Goal: Task Accomplishment & Management: Manage account settings

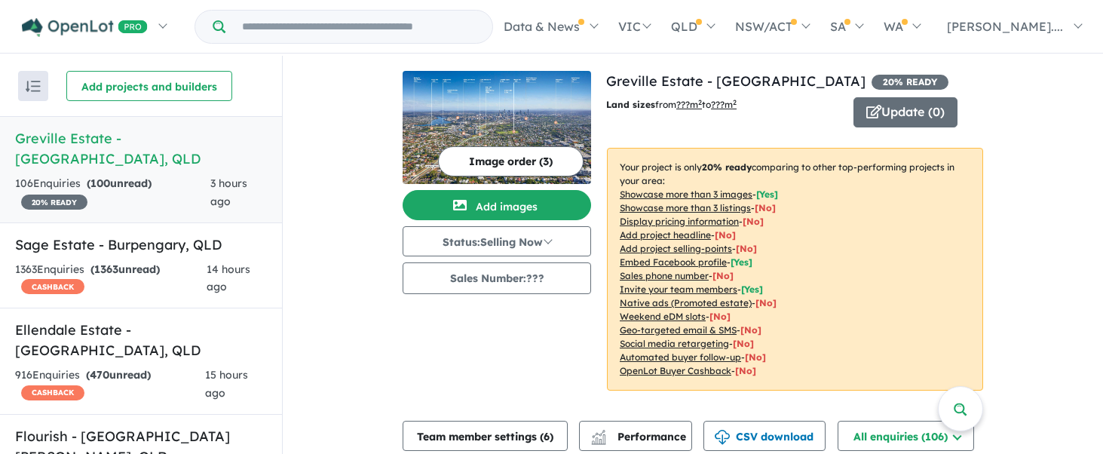
click at [148, 179] on div "106 Enquir ies ( 100 unread) 20 % READY" at bounding box center [112, 193] width 195 height 36
click at [885, 121] on button "Update ( 0 )" at bounding box center [905, 112] width 104 height 30
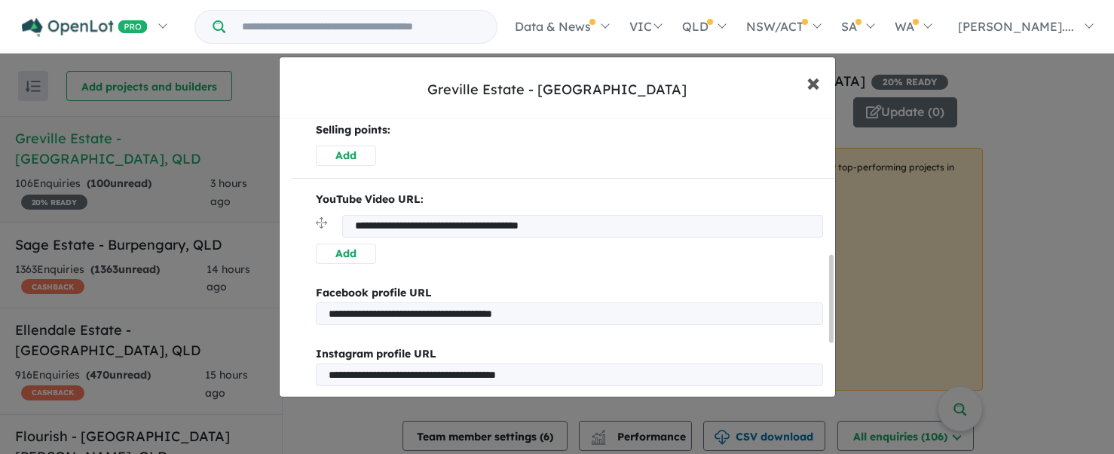
scroll to position [378, 0]
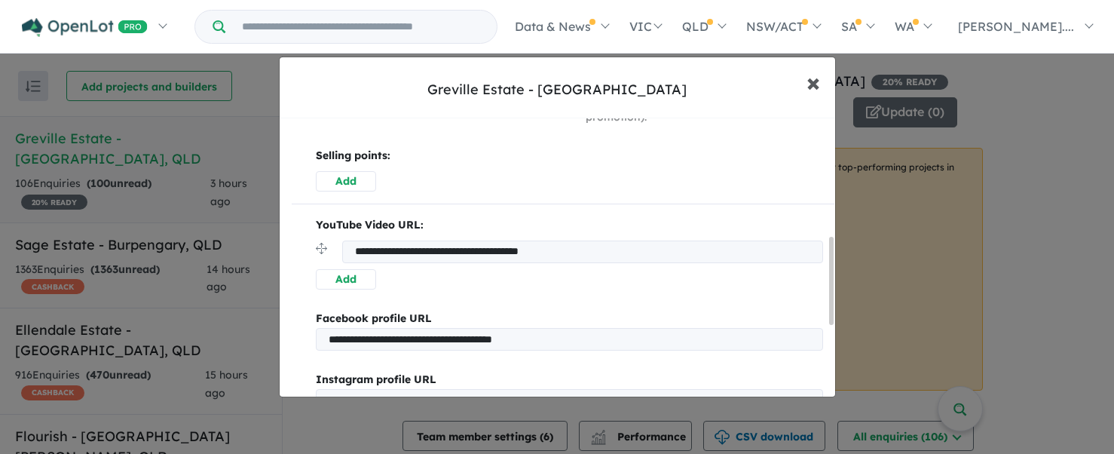
click at [810, 95] on span "×" at bounding box center [814, 82] width 14 height 32
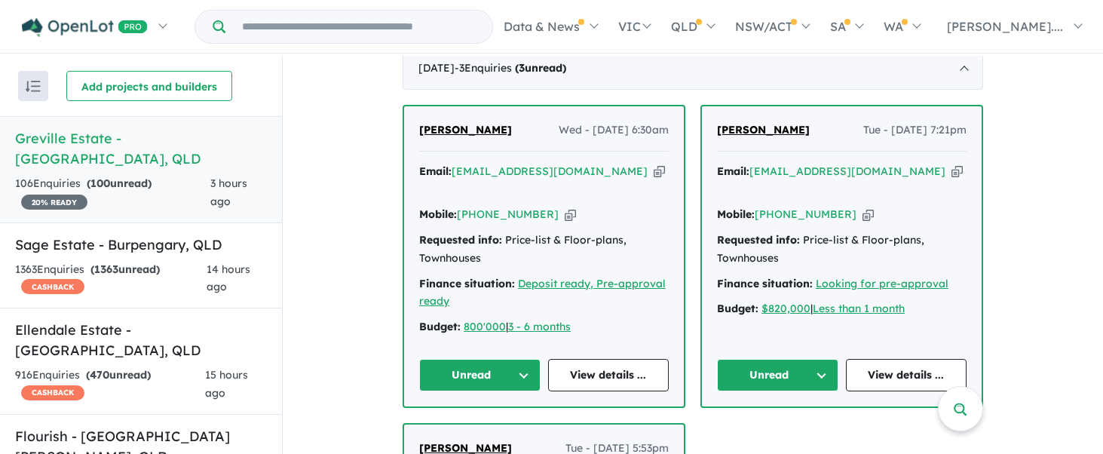
scroll to position [0, 0]
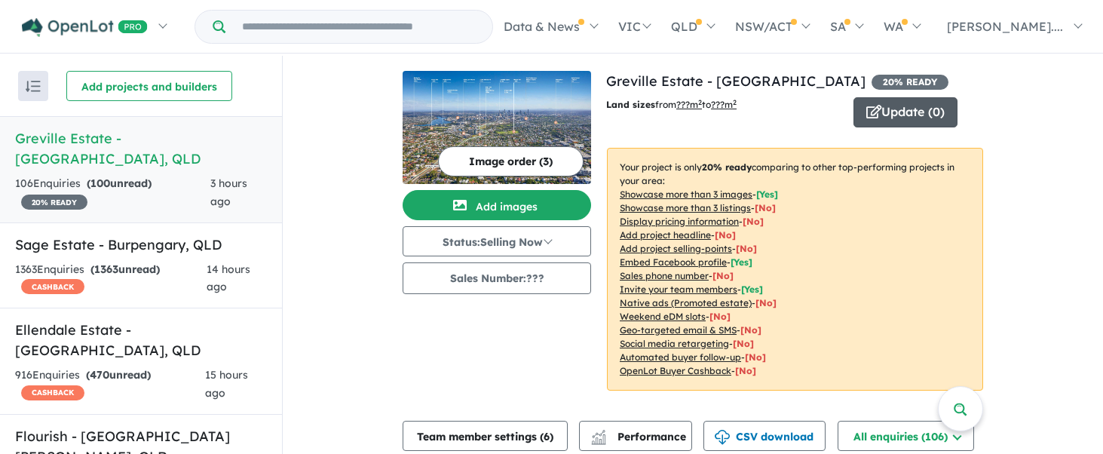
click at [924, 103] on button "Update ( 0 )" at bounding box center [905, 112] width 104 height 30
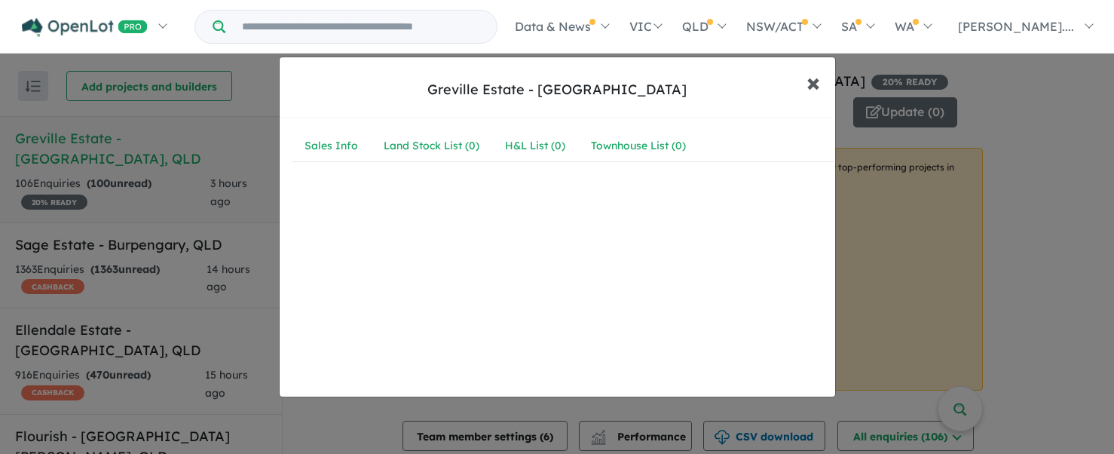
click at [823, 85] on button "× Close" at bounding box center [814, 82] width 44 height 41
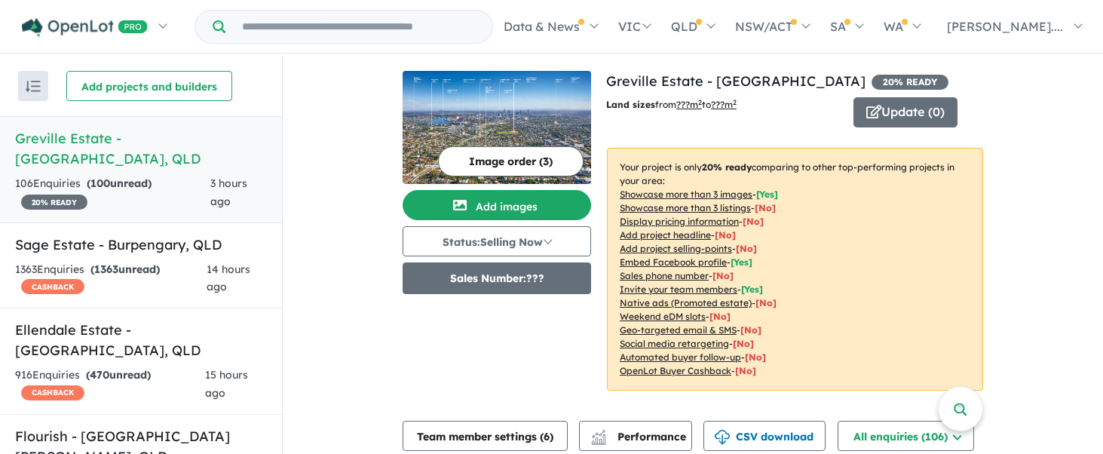
click at [512, 277] on button "Sales Number: ???" at bounding box center [497, 278] width 188 height 32
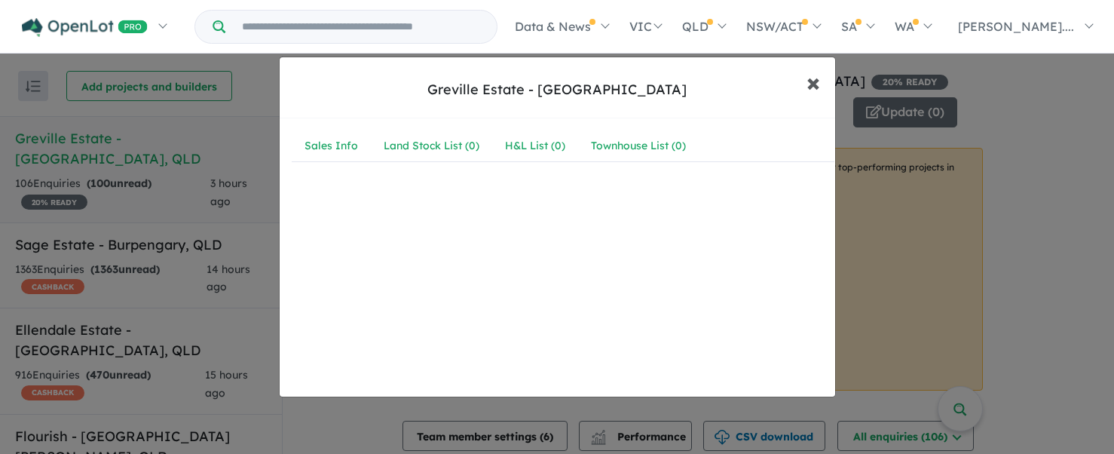
click at [807, 78] on span "×" at bounding box center [814, 82] width 14 height 32
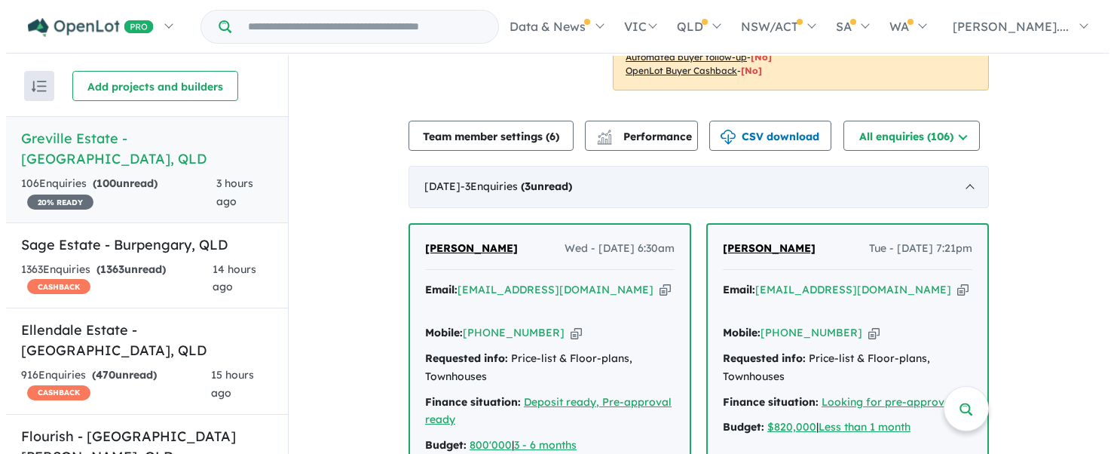
scroll to position [302, 0]
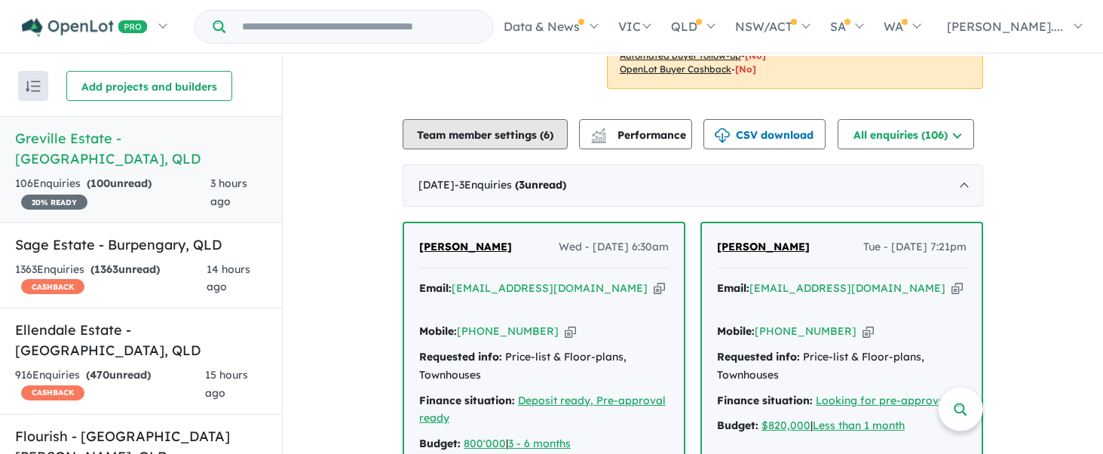
click at [492, 132] on button "Team member settings ( 6 )" at bounding box center [485, 134] width 165 height 30
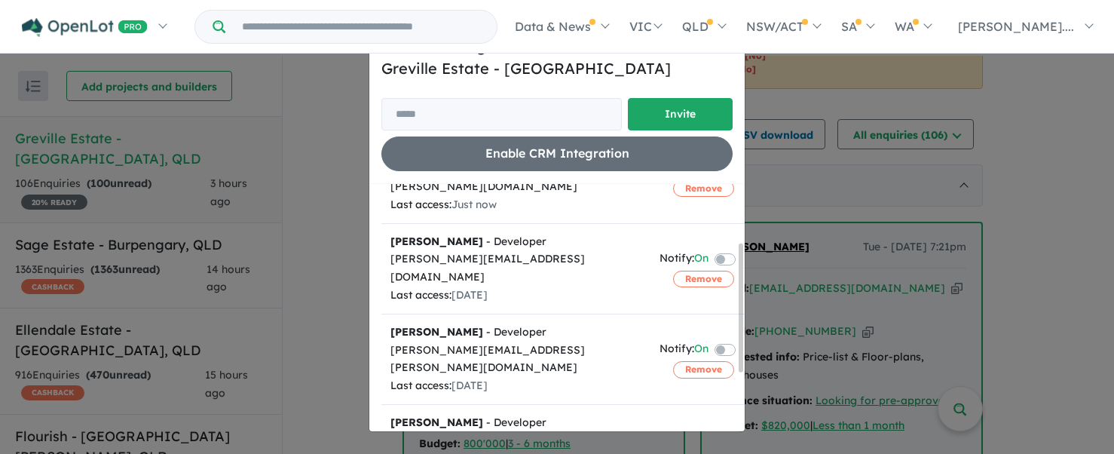
scroll to position [151, 0]
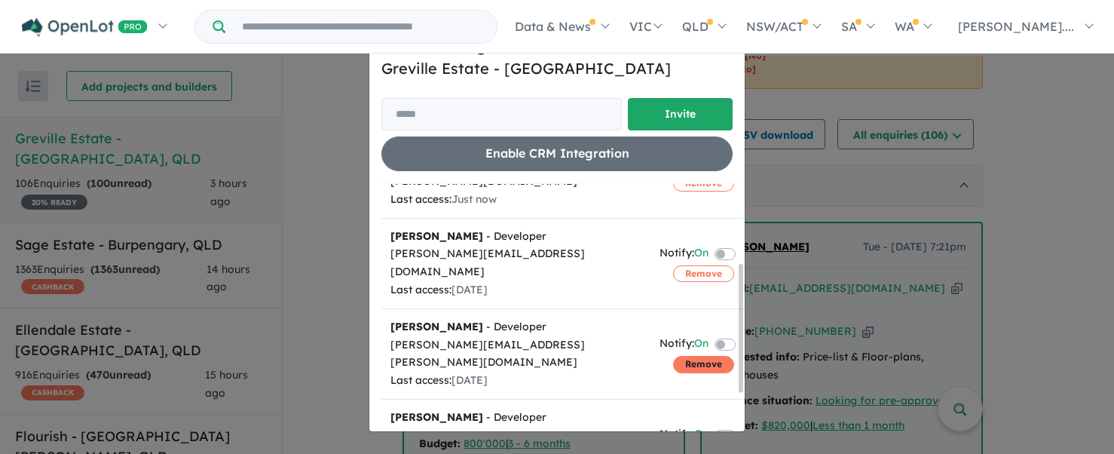
click at [706, 356] on button "Remove" at bounding box center [703, 364] width 61 height 17
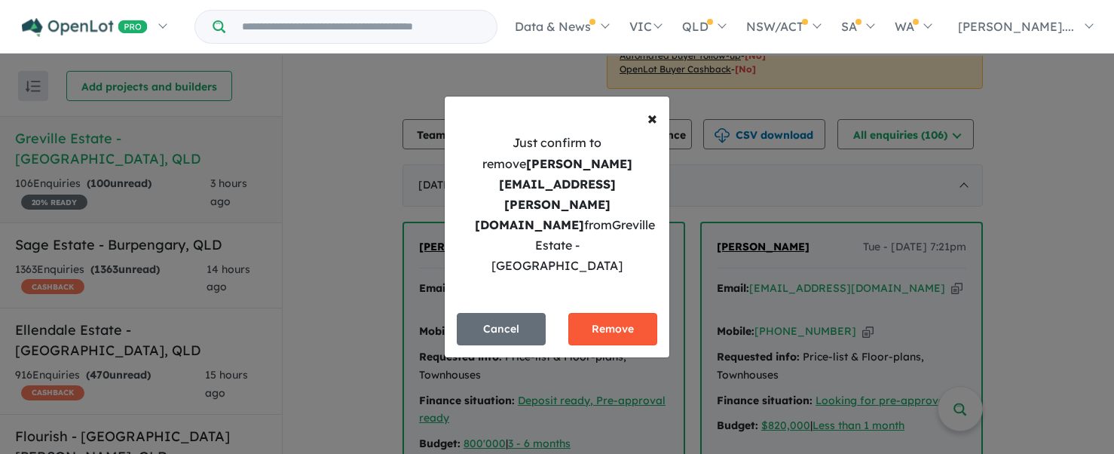
click at [610, 313] on button "Remove" at bounding box center [612, 329] width 89 height 32
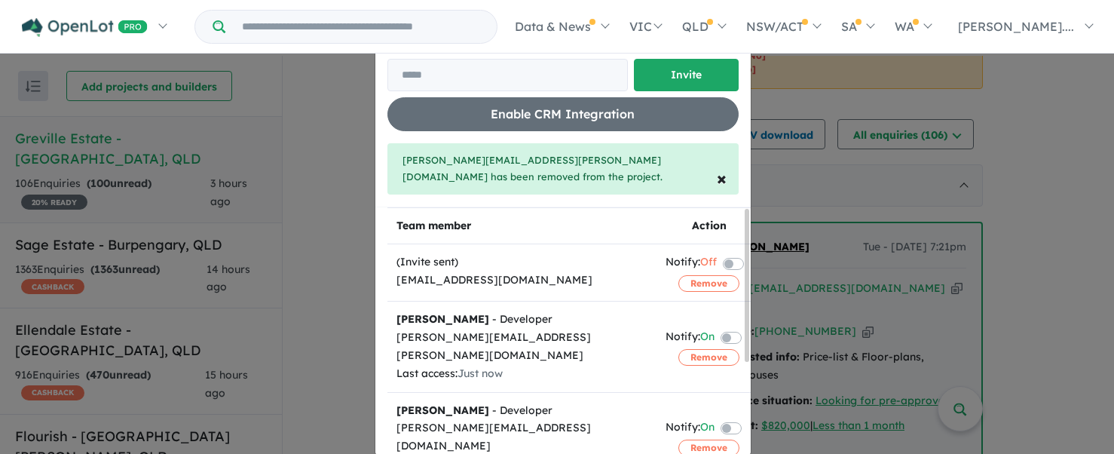
scroll to position [0, 0]
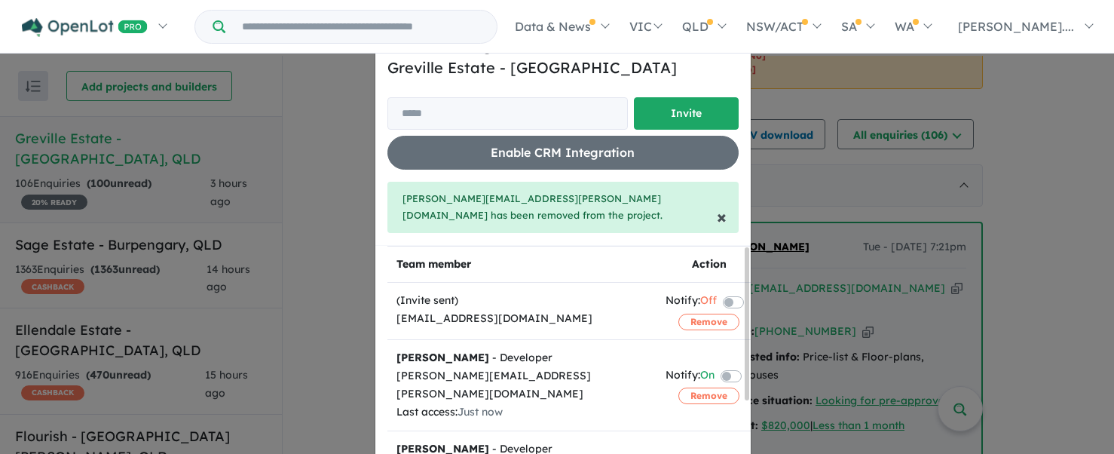
click at [717, 220] on span "×" at bounding box center [722, 216] width 10 height 23
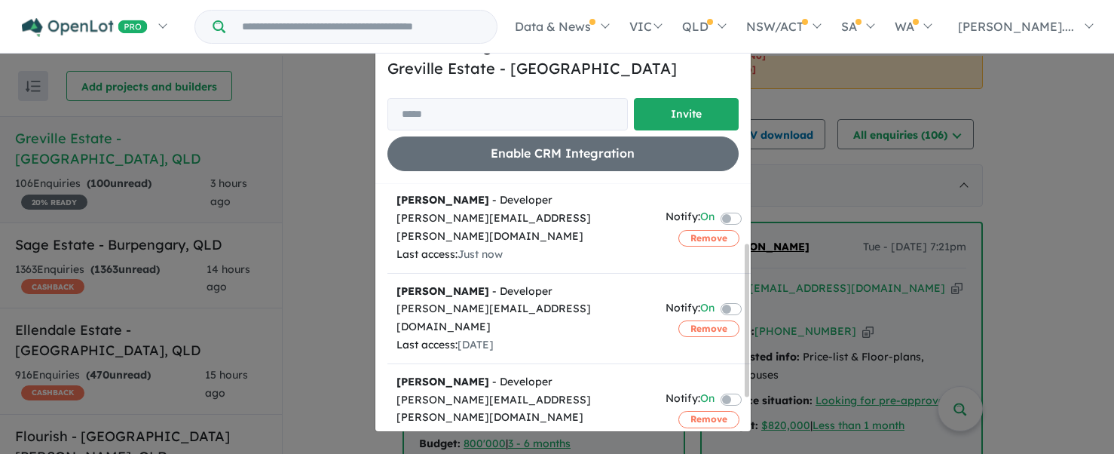
scroll to position [149, 0]
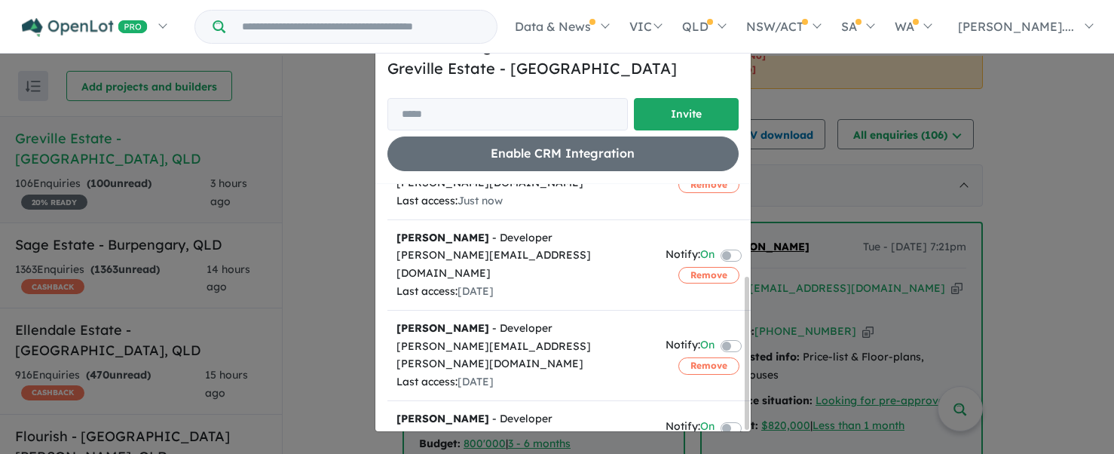
click at [699, 439] on button "Remove" at bounding box center [708, 447] width 61 height 17
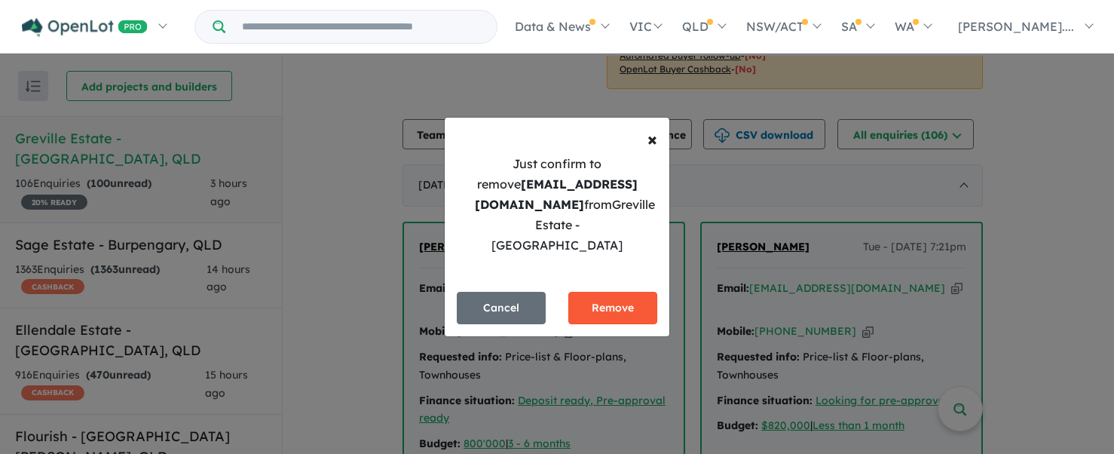
click at [646, 300] on button "Remove" at bounding box center [612, 308] width 89 height 32
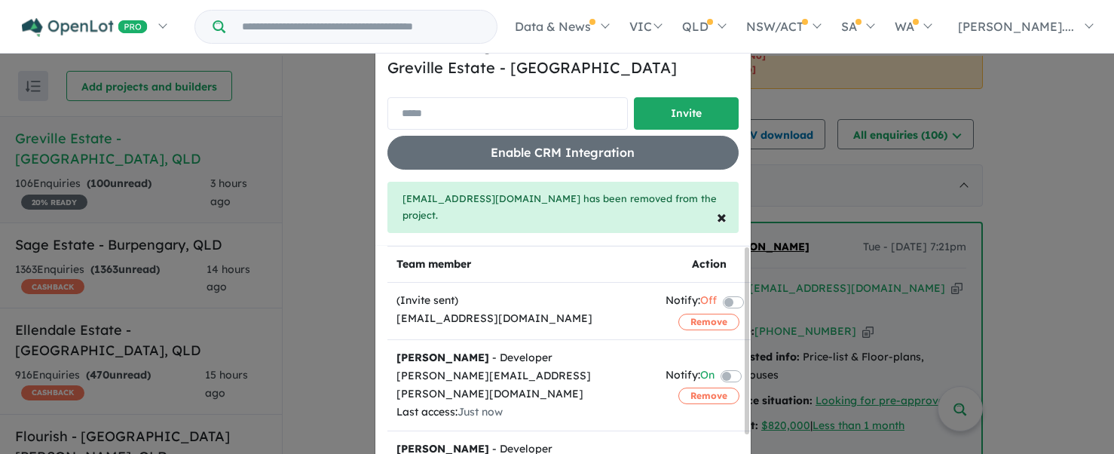
click at [500, 106] on input "email" at bounding box center [507, 113] width 240 height 32
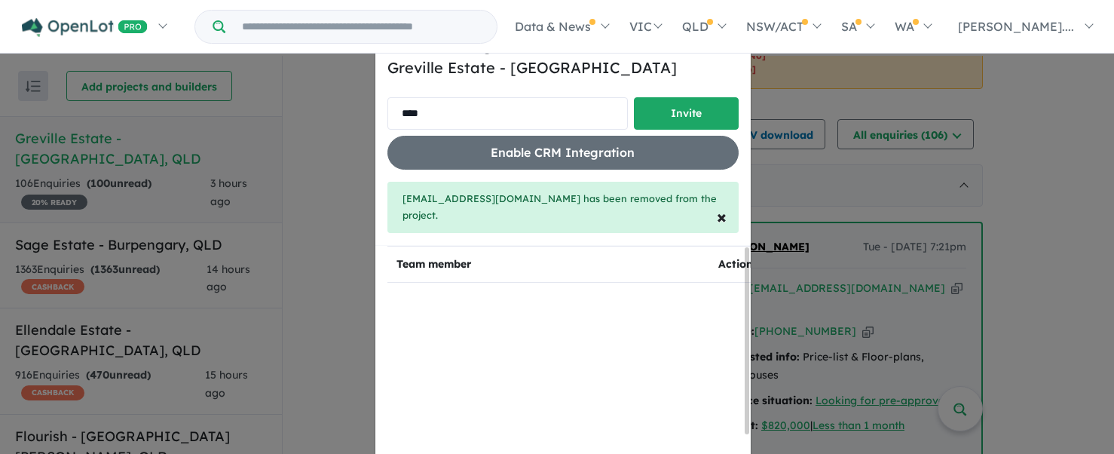
type input "**********"
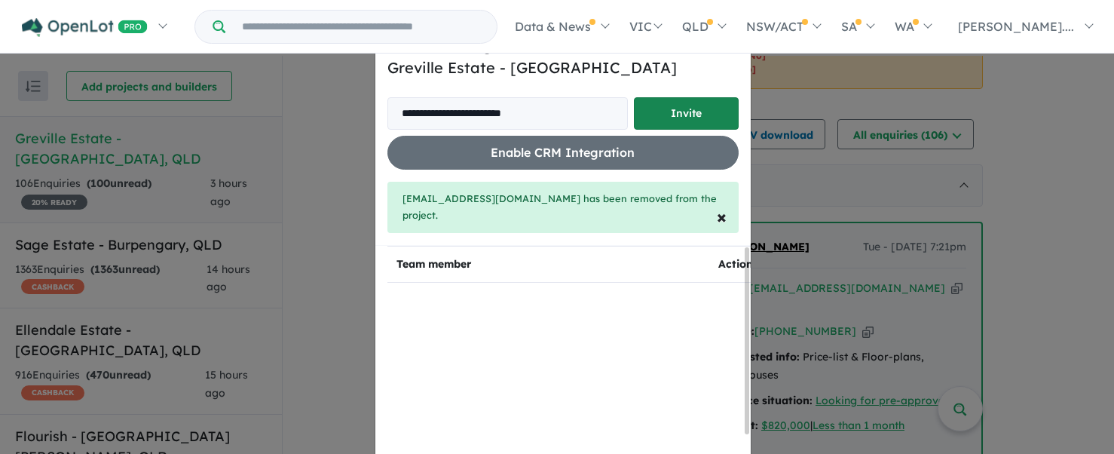
click at [712, 114] on button "Invite" at bounding box center [686, 113] width 105 height 32
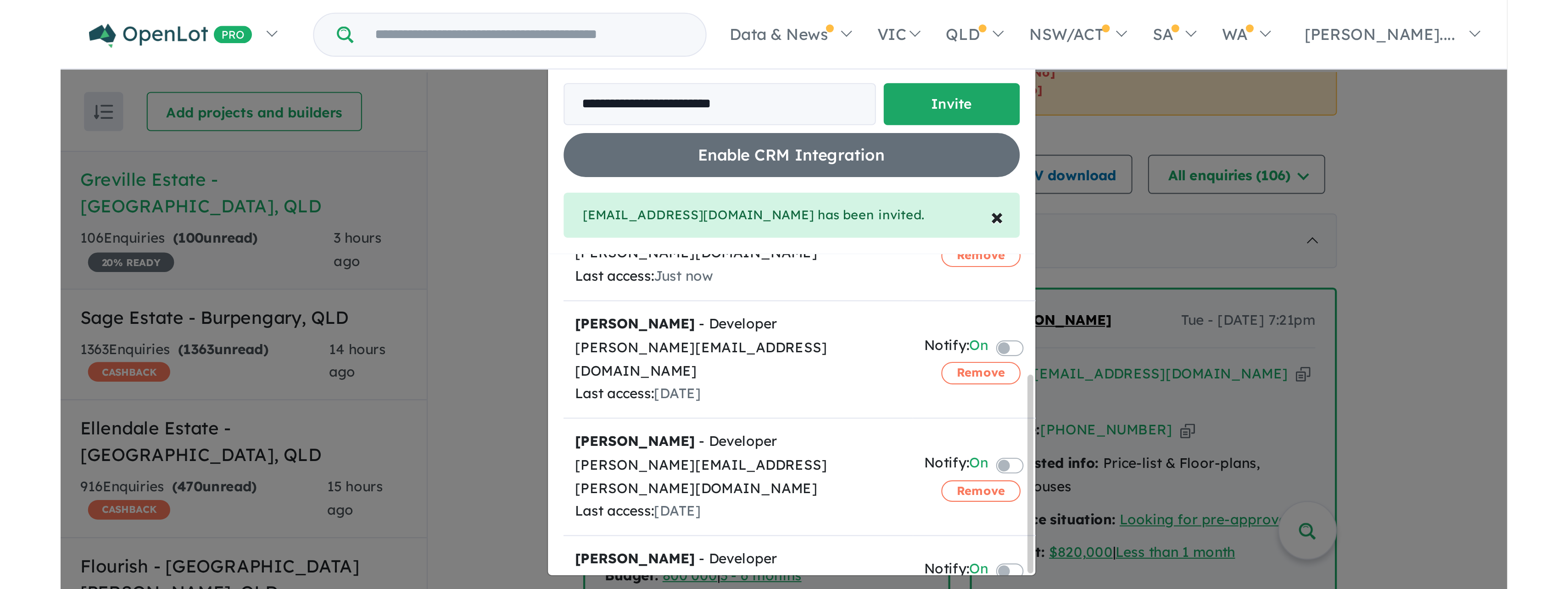
scroll to position [0, 0]
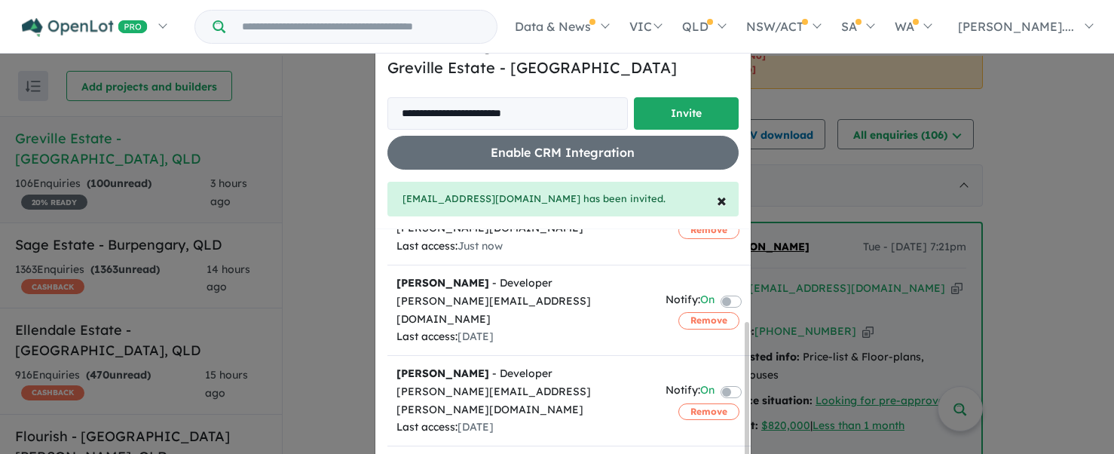
click at [1046, 161] on div "**********" at bounding box center [557, 227] width 1114 height 454
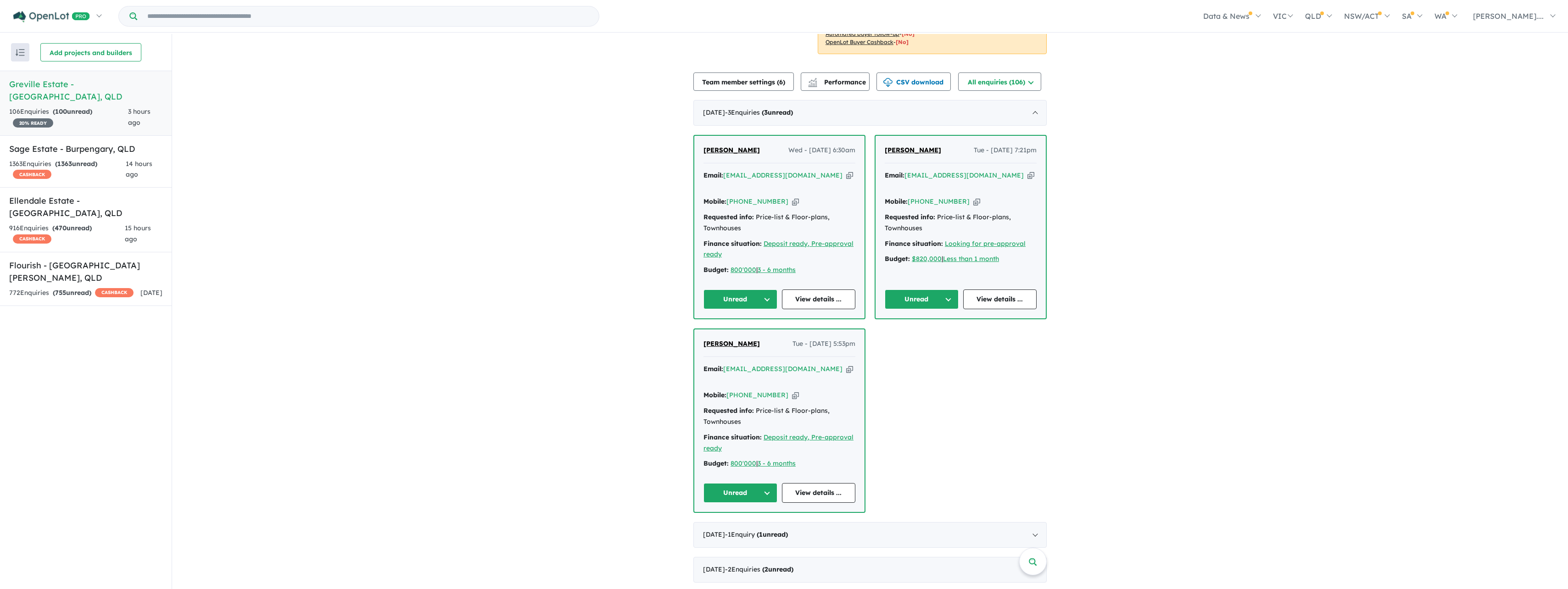
click at [677, 170] on icon "button" at bounding box center [849, 175] width 7 height 10
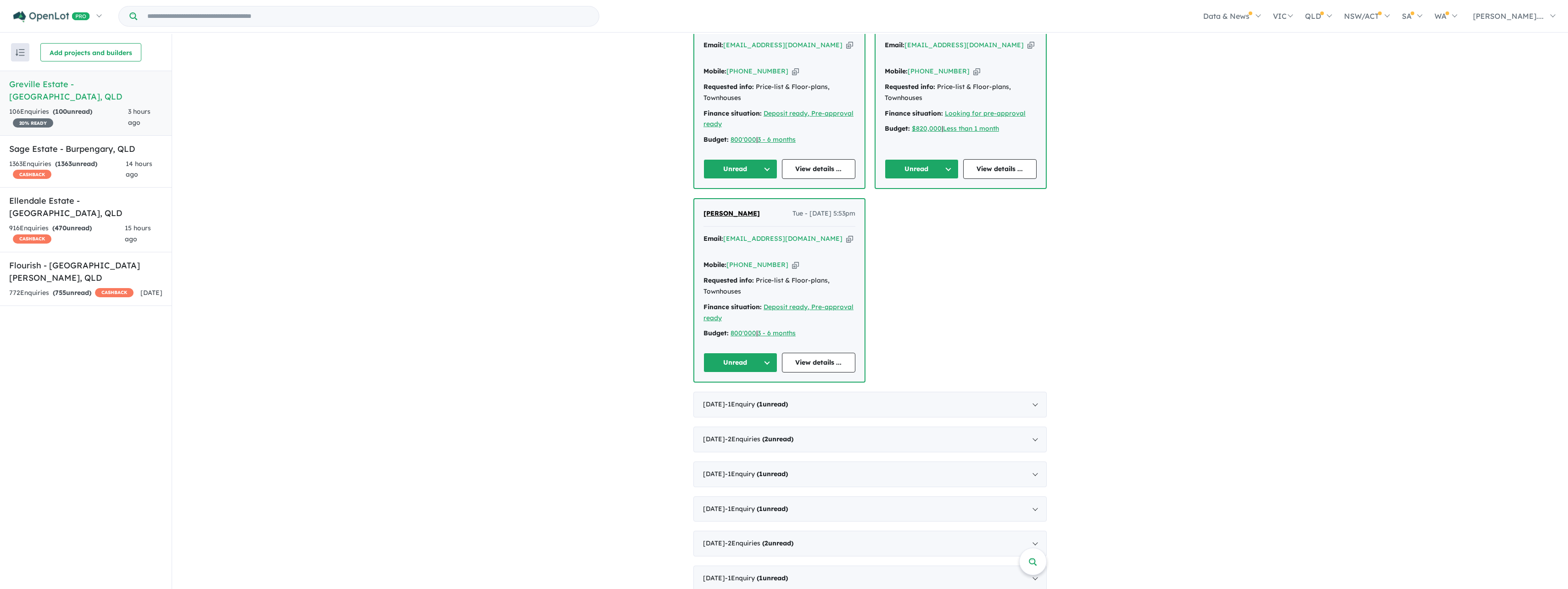
scroll to position [459, 0]
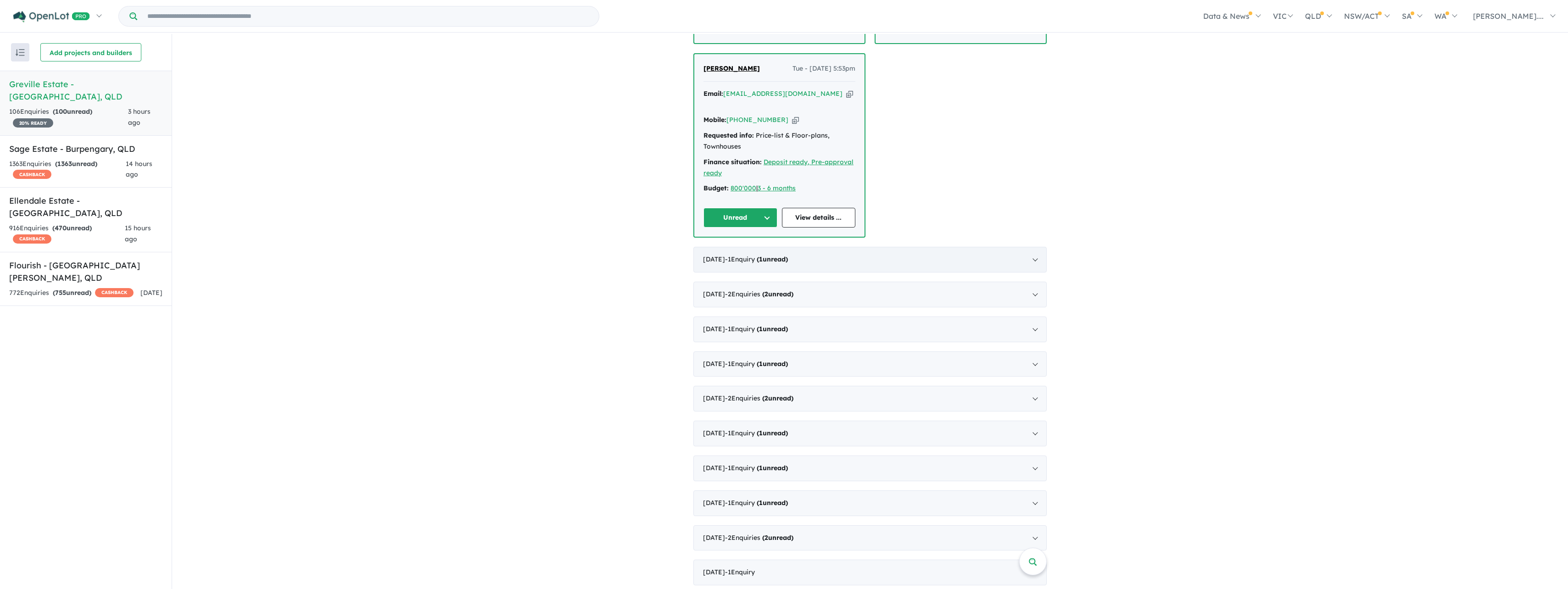
click at [677, 247] on div "[DATE] - 1 Enquir y ( 1 unread)" at bounding box center [870, 260] width 353 height 26
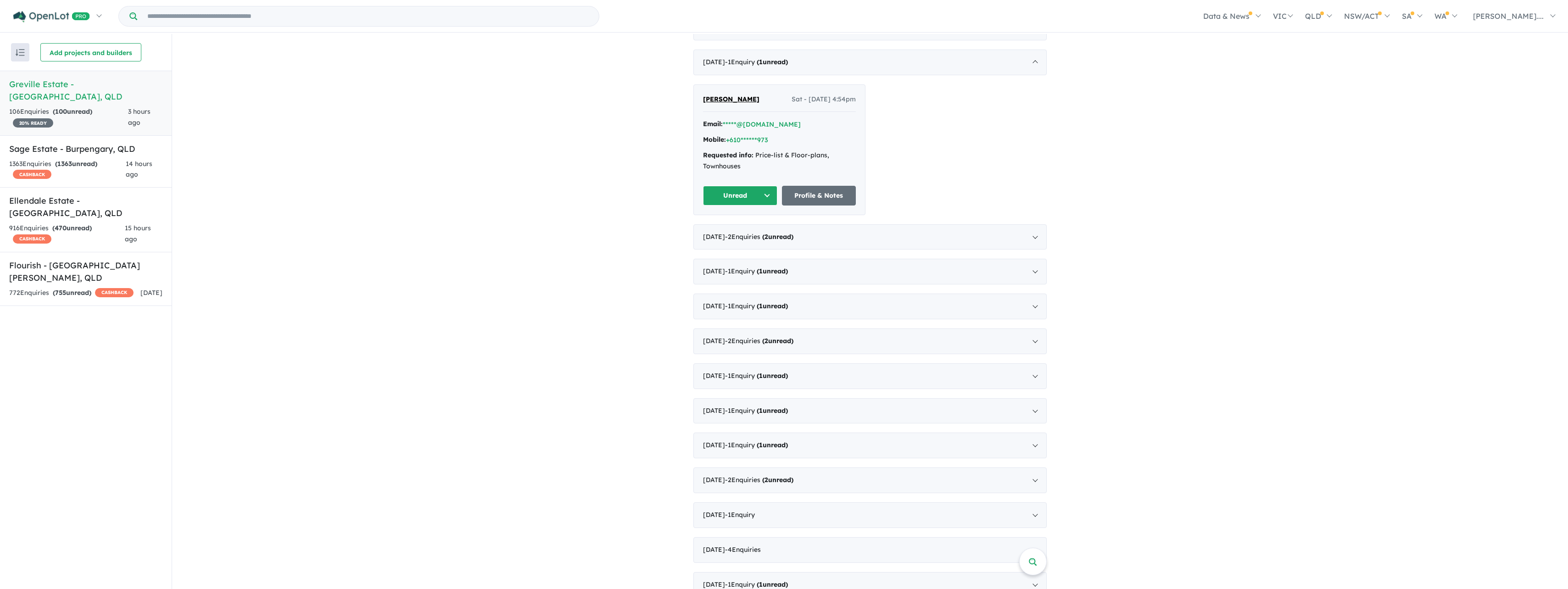
scroll to position [0, 0]
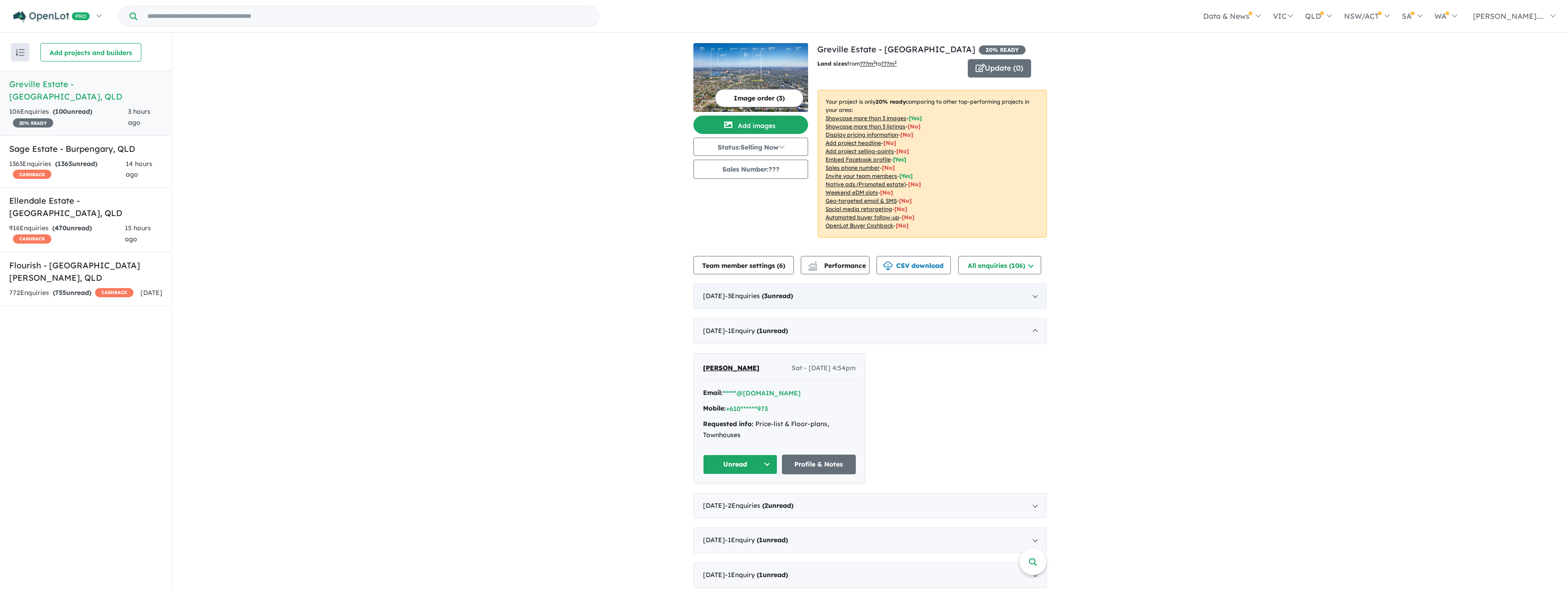
click at [677, 276] on div "[DATE] - 3 Enquir ies ( 3 unread)" at bounding box center [870, 296] width 353 height 26
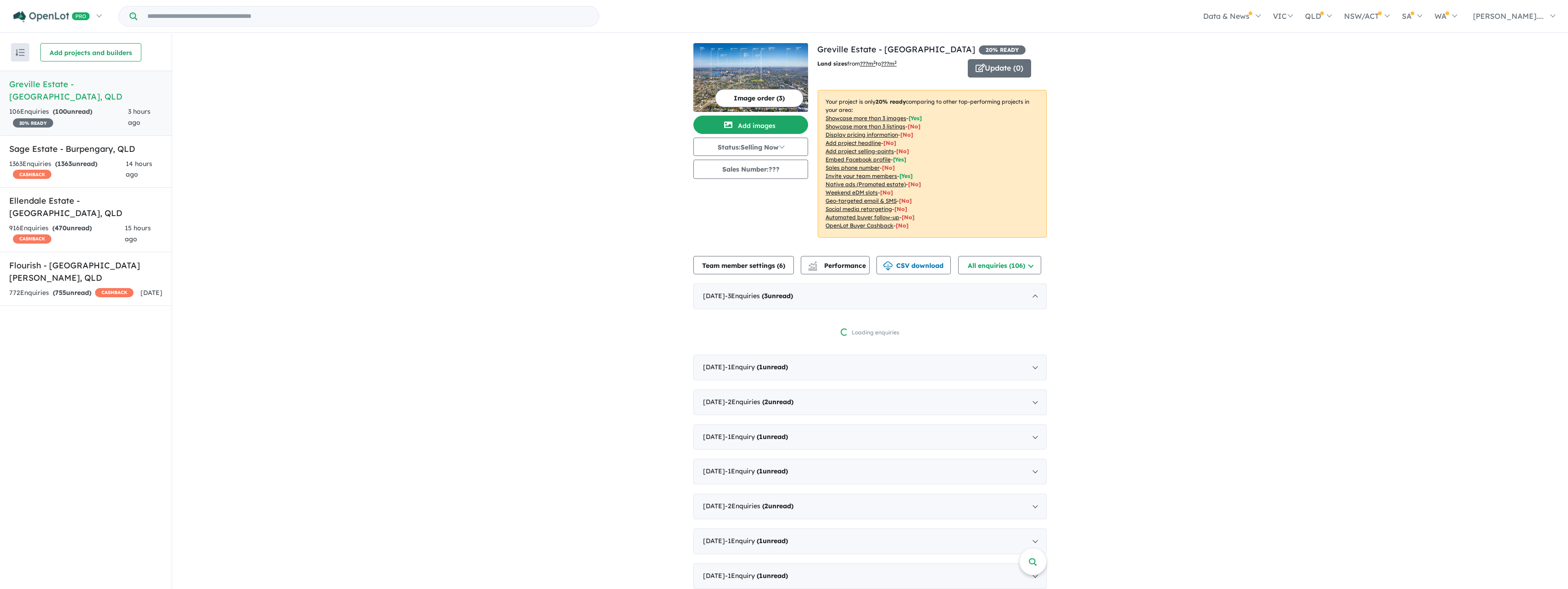
scroll to position [1, 0]
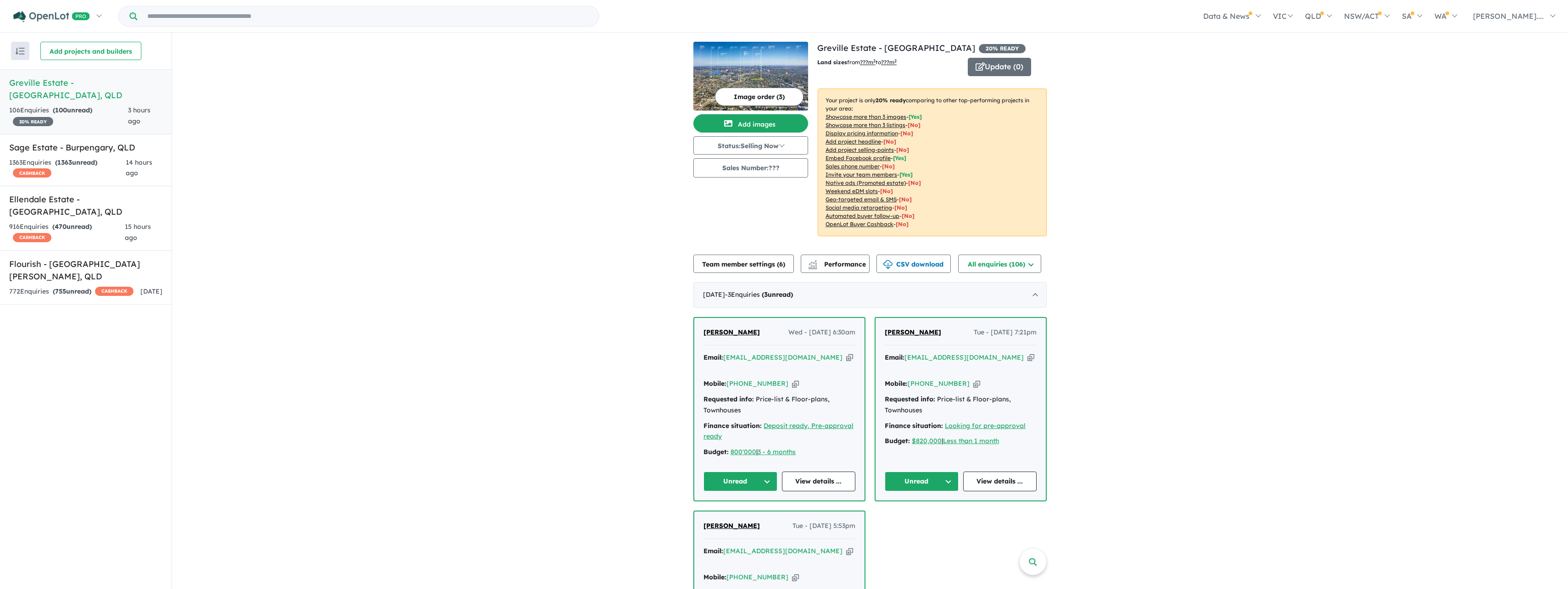
click at [677, 276] on icon "button" at bounding box center [1031, 358] width 7 height 10
